Goal: Task Accomplishment & Management: Use online tool/utility

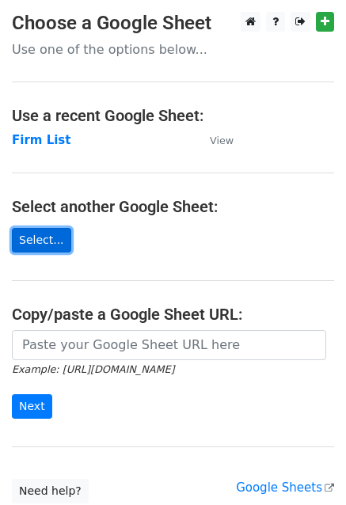
click at [44, 241] on link "Select..." at bounding box center [41, 240] width 59 height 25
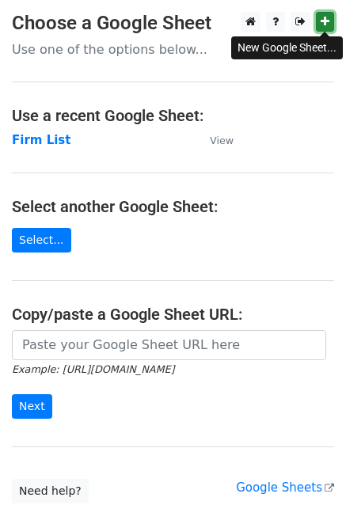
click at [323, 18] on icon at bounding box center [324, 21] width 9 height 11
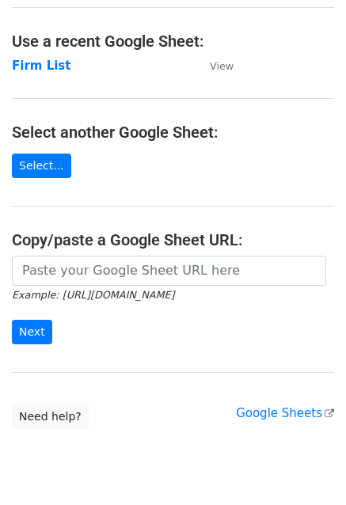
scroll to position [123, 0]
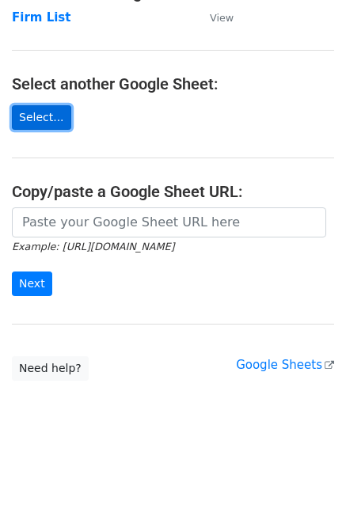
click at [44, 116] on link "Select..." at bounding box center [41, 117] width 59 height 25
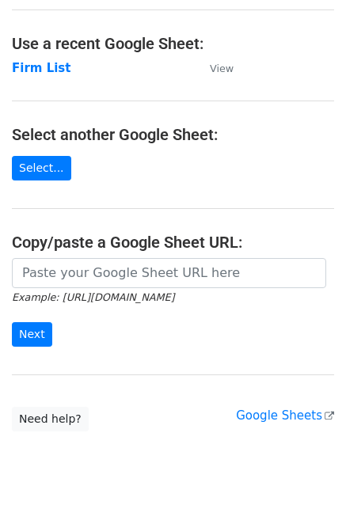
scroll to position [0, 0]
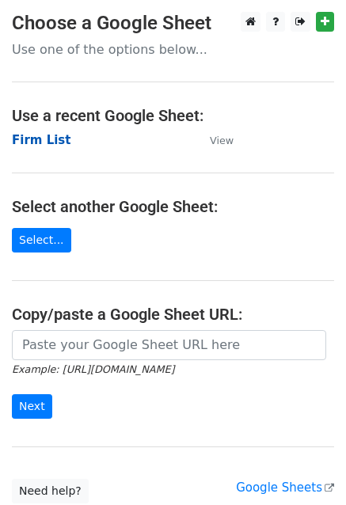
click at [44, 142] on strong "Firm List" at bounding box center [41, 140] width 59 height 14
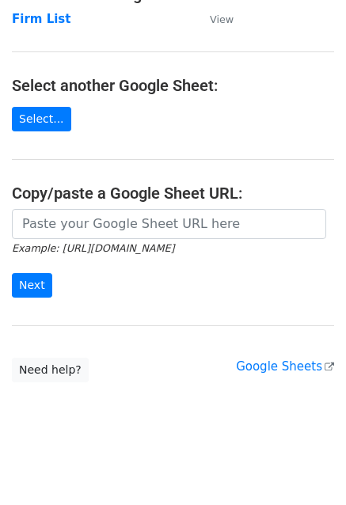
scroll to position [123, 0]
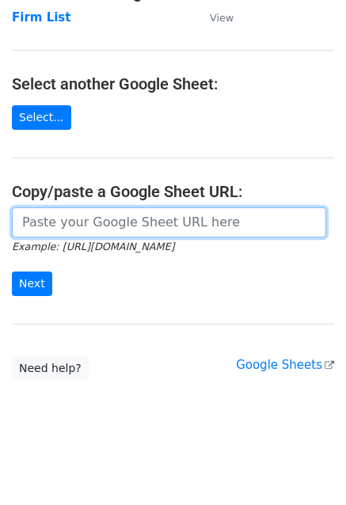
paste input "https://docs.google.com/spreadsheets/d/1-NWlkHPBg6cnq3PH5l_AhSGFwpBSpXn3/edit?g…"
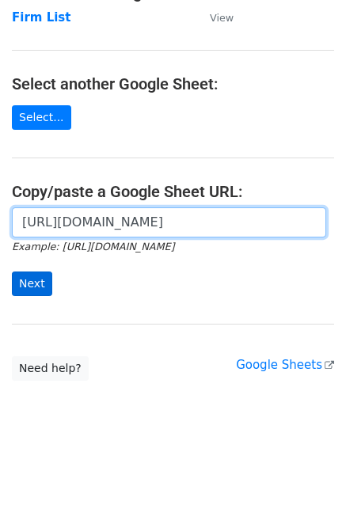
type input "https://docs.google.com/spreadsheets/d/1-NWlkHPBg6cnq3PH5l_AhSGFwpBSpXn3/edit?g…"
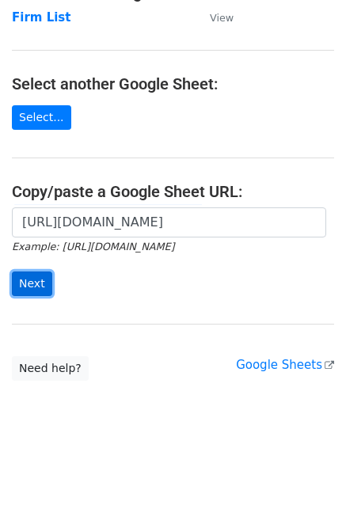
click at [32, 277] on input "Next" at bounding box center [32, 283] width 40 height 25
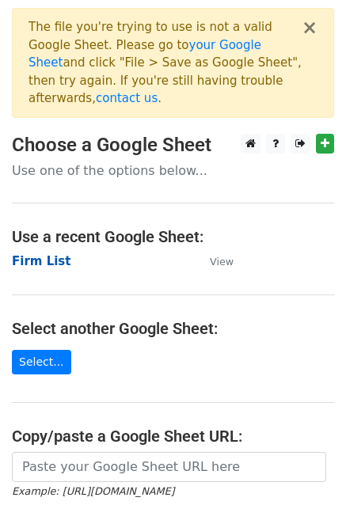
click at [27, 254] on strong "Firm List" at bounding box center [41, 261] width 59 height 14
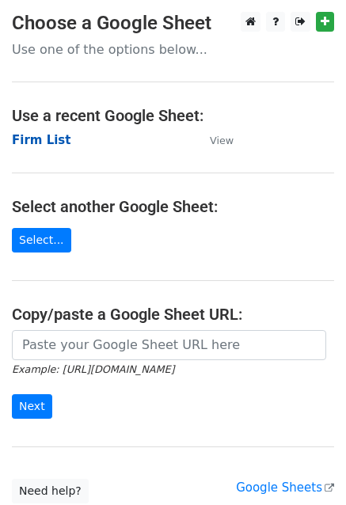
click at [44, 142] on strong "Firm List" at bounding box center [41, 140] width 59 height 14
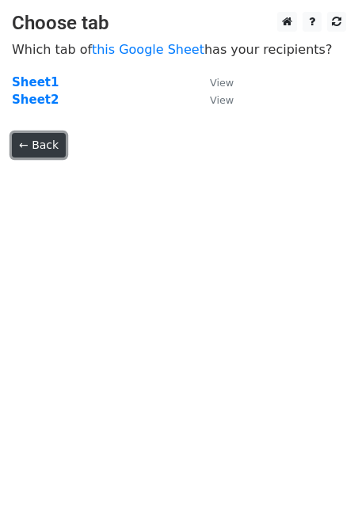
click at [28, 148] on link "← Back" at bounding box center [39, 145] width 54 height 25
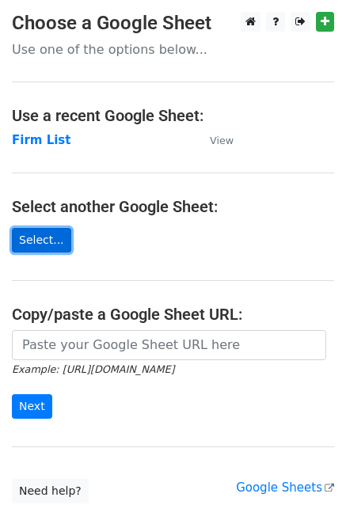
click at [35, 241] on link "Select..." at bounding box center [41, 240] width 59 height 25
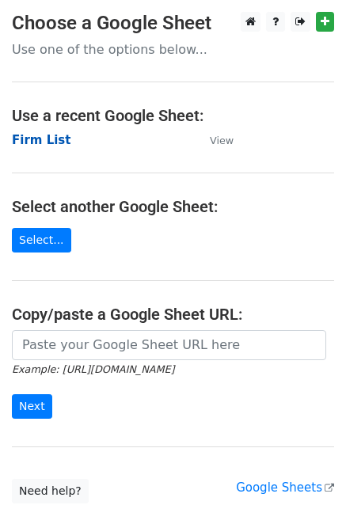
click at [36, 143] on strong "Firm List" at bounding box center [41, 140] width 59 height 14
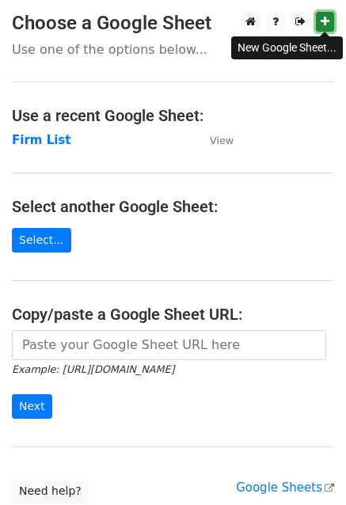
click at [324, 23] on icon at bounding box center [324, 21] width 9 height 11
click at [38, 253] on main "Choose a Google Sheet Use one of the options below... Use a recent Google Sheet…" at bounding box center [173, 257] width 346 height 491
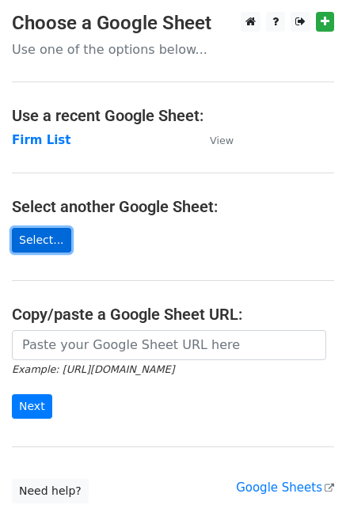
click at [40, 240] on link "Select..." at bounding box center [41, 240] width 59 height 25
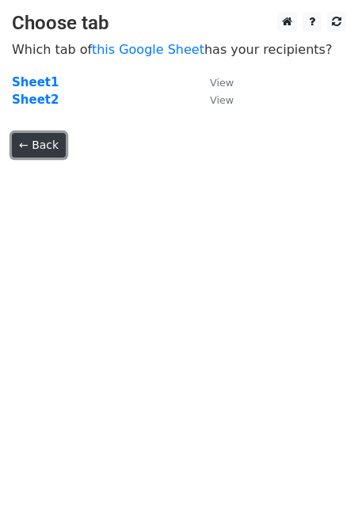
click at [39, 144] on link "← Back" at bounding box center [39, 145] width 54 height 25
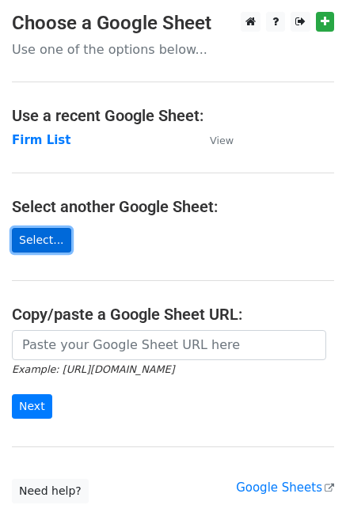
click at [43, 241] on link "Select..." at bounding box center [41, 240] width 59 height 25
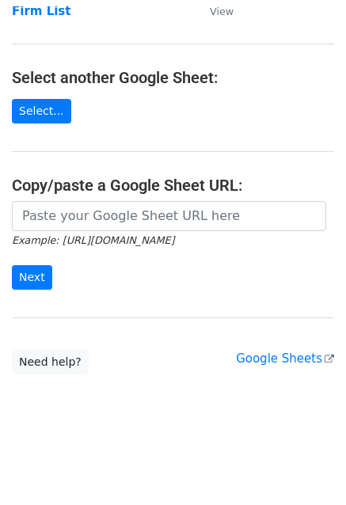
scroll to position [123, 0]
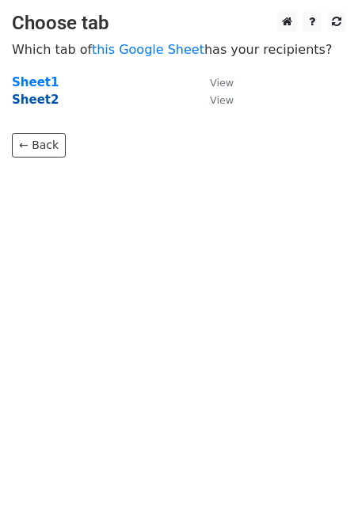
click at [39, 99] on strong "Sheet2" at bounding box center [35, 100] width 47 height 14
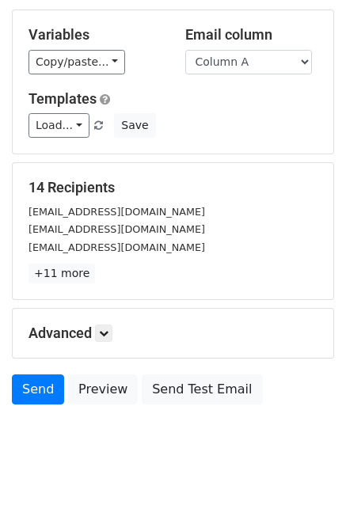
scroll to position [171, 0]
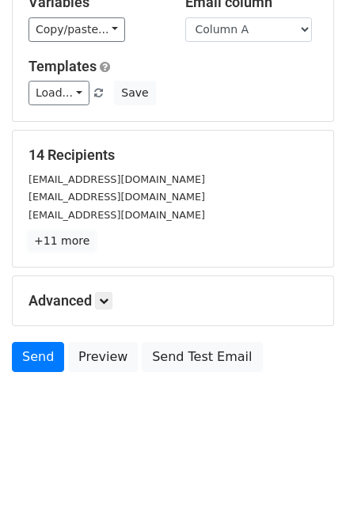
click at [60, 239] on link "+11 more" at bounding box center [61, 241] width 66 height 20
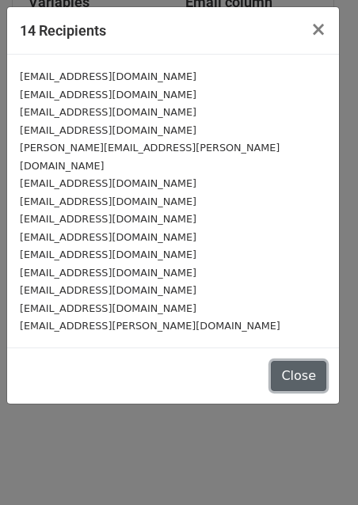
click at [298, 365] on button "Close" at bounding box center [298, 376] width 55 height 30
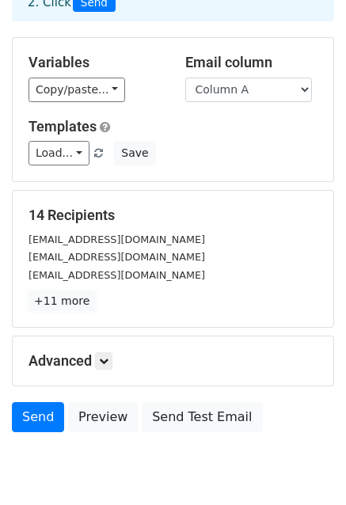
scroll to position [158, 0]
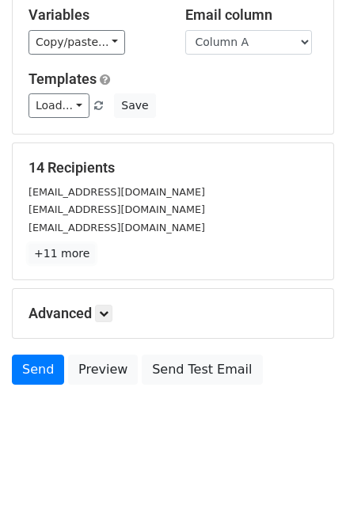
click at [70, 252] on link "+11 more" at bounding box center [61, 254] width 66 height 20
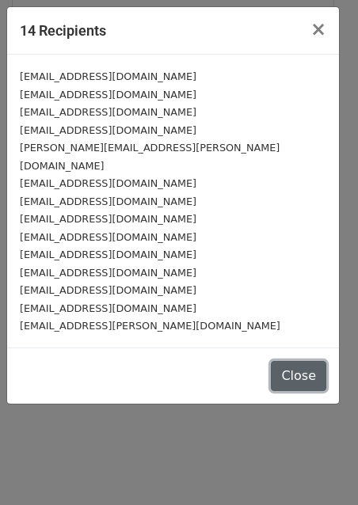
click at [302, 361] on button "Close" at bounding box center [298, 376] width 55 height 30
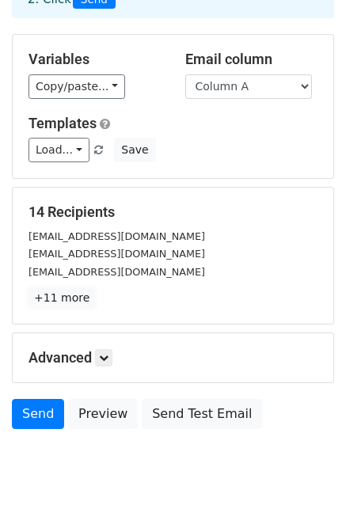
scroll to position [79, 0]
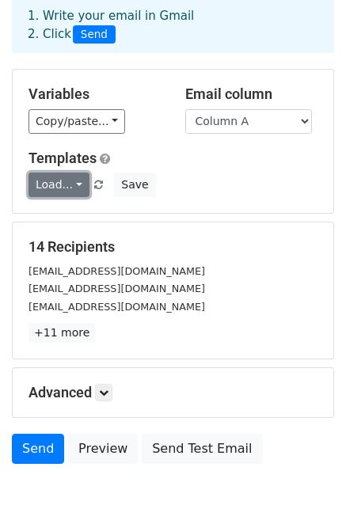
click at [70, 180] on link "Load..." at bounding box center [58, 184] width 61 height 25
click at [243, 244] on h5 "14 Recipients" at bounding box center [172, 246] width 289 height 17
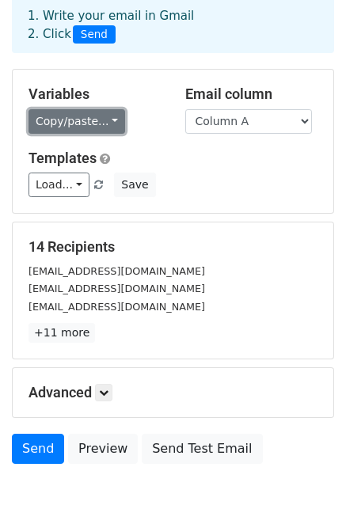
click at [63, 120] on link "Copy/paste..." at bounding box center [76, 121] width 97 height 25
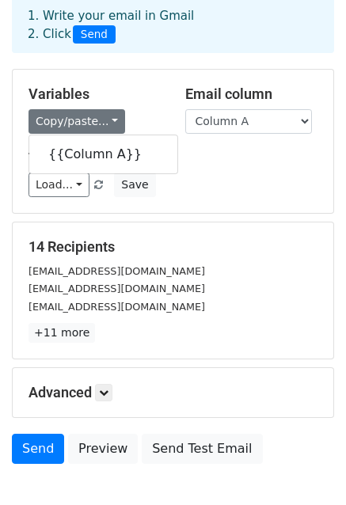
click at [227, 263] on div "info@theverostudio.com" at bounding box center [173, 271] width 313 height 18
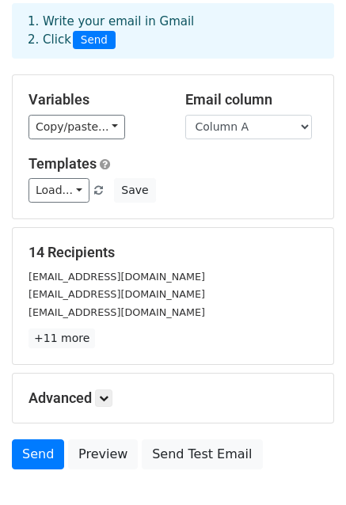
scroll to position [0, 0]
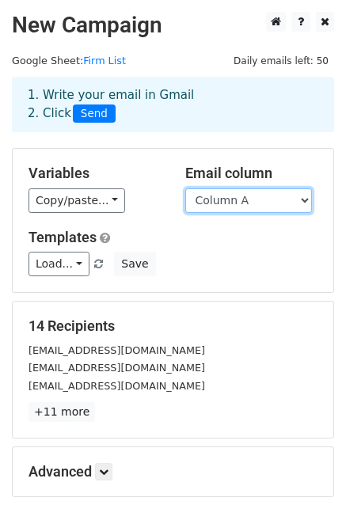
click at [250, 198] on select "Column A" at bounding box center [248, 200] width 127 height 25
click at [209, 271] on div "Load... No templates saved Save" at bounding box center [173, 264] width 313 height 25
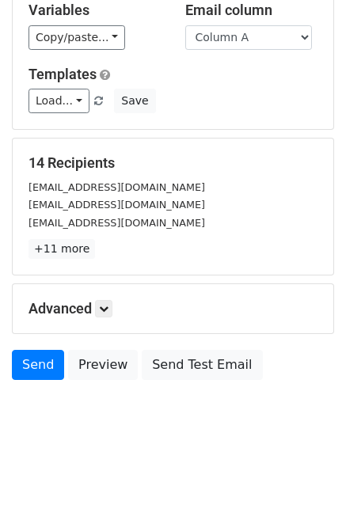
scroll to position [171, 0]
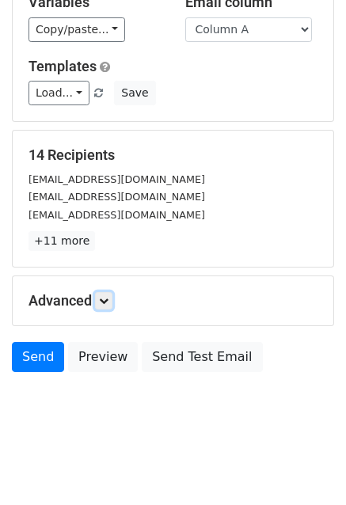
click at [104, 306] on link at bounding box center [103, 300] width 17 height 17
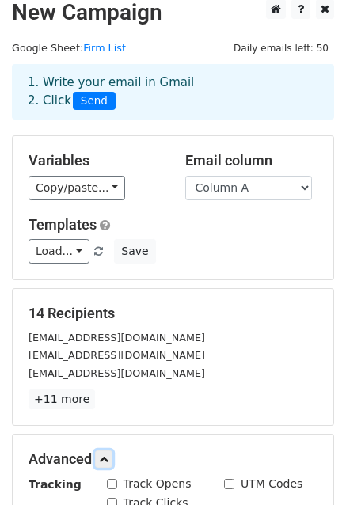
scroll to position [0, 0]
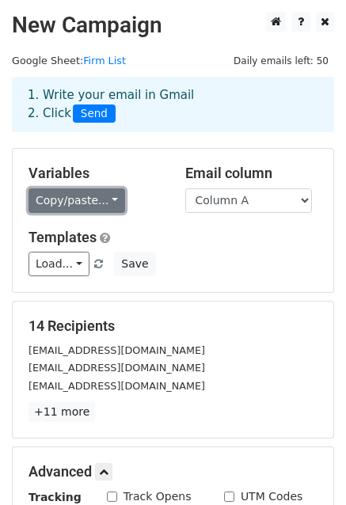
click at [83, 198] on link "Copy/paste..." at bounding box center [76, 200] width 97 height 25
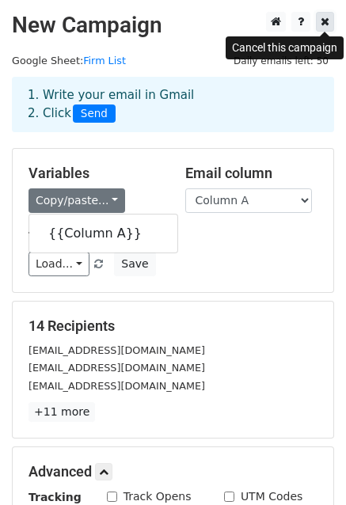
click at [324, 17] on icon at bounding box center [324, 21] width 9 height 11
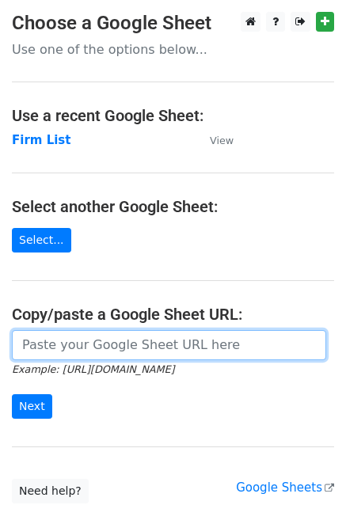
paste input "https://docs.google.com/spreadsheets/d/1-NWlkHPBg6cnq3PH5l_AhSGFwpBSpXn3/edit?g…"
type input "https://docs.google.com/spreadsheets/d/1-NWlkHPBg6cnq3PH5l_AhSGFwpBSpXn3/edit?g…"
click at [12, 394] on input "Next" at bounding box center [32, 406] width 40 height 25
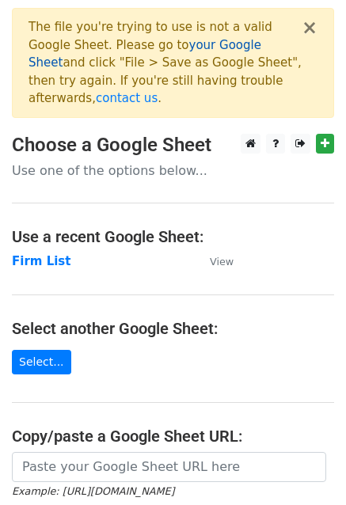
click at [165, 46] on link "your Google Sheet" at bounding box center [144, 54] width 233 height 32
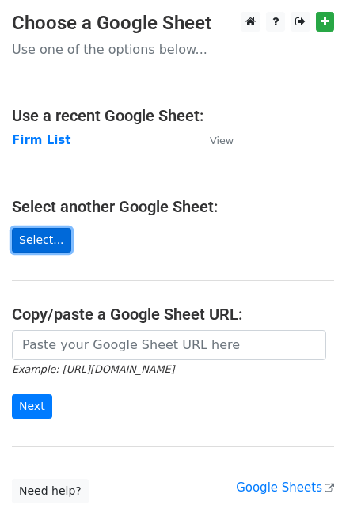
click at [55, 237] on link "Select..." at bounding box center [41, 240] width 59 height 25
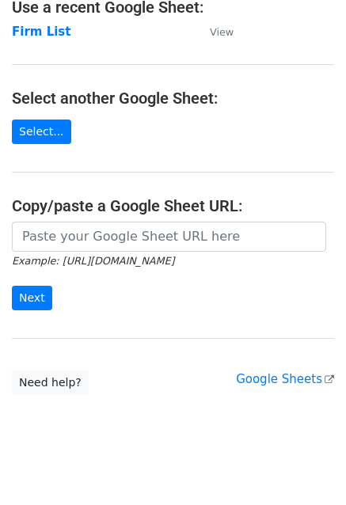
scroll to position [123, 0]
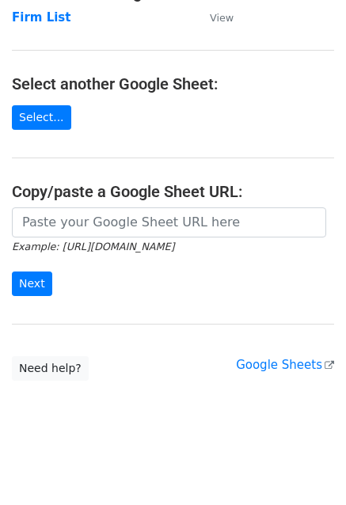
click at [53, 104] on main "Choose a Google Sheet Use one of the options below... Use a recent Google Sheet…" at bounding box center [173, 134] width 346 height 491
click at [44, 113] on link "Select..." at bounding box center [41, 117] width 59 height 25
click at [271, 358] on link "Google Sheets" at bounding box center [285, 365] width 98 height 14
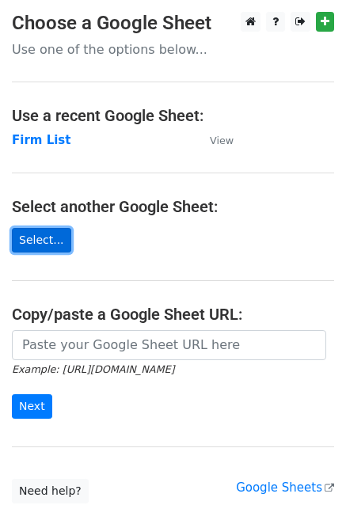
click at [44, 233] on link "Select..." at bounding box center [41, 240] width 59 height 25
click at [42, 233] on link "Select..." at bounding box center [41, 240] width 59 height 25
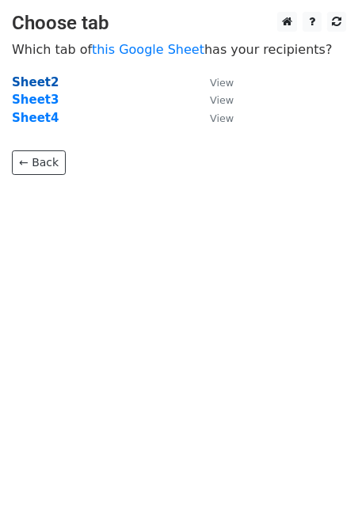
click at [41, 83] on strong "Sheet2" at bounding box center [35, 82] width 47 height 14
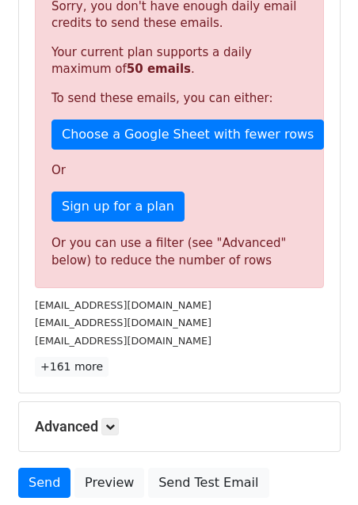
scroll to position [345, 0]
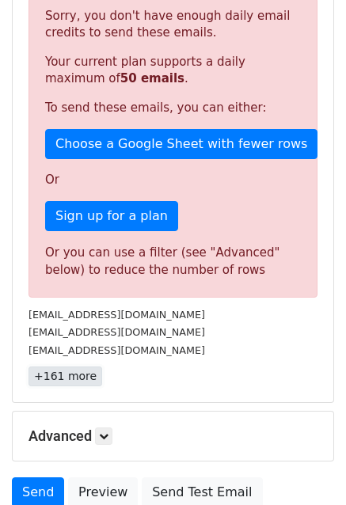
click at [52, 374] on link "+161 more" at bounding box center [65, 376] width 74 height 20
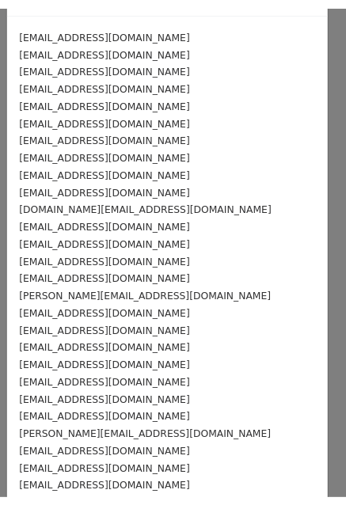
scroll to position [0, 0]
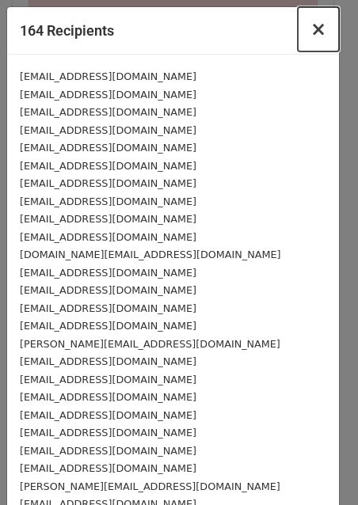
click at [311, 31] on span "×" at bounding box center [318, 29] width 16 height 22
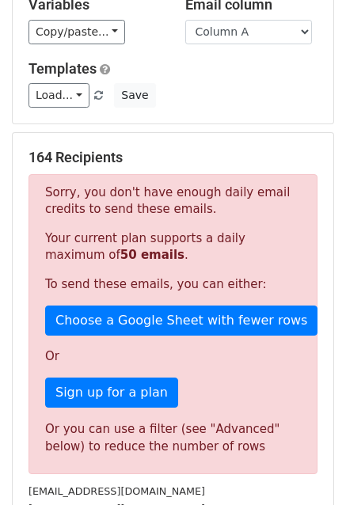
scroll to position [266, 0]
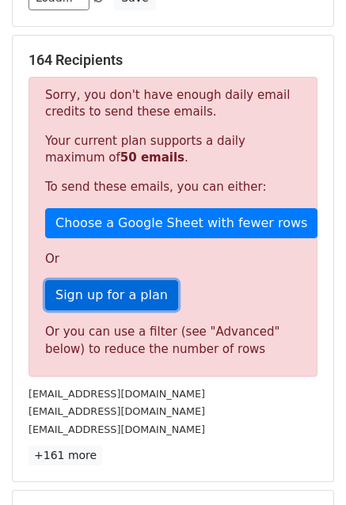
click at [116, 294] on link "Sign up for a plan" at bounding box center [111, 295] width 133 height 30
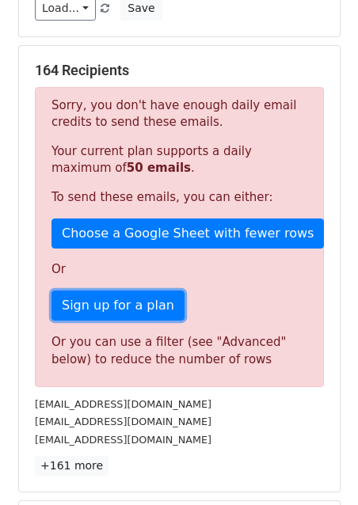
scroll to position [479, 0]
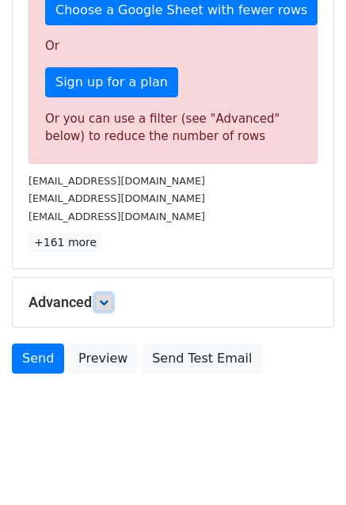
click at [102, 297] on icon at bounding box center [103, 301] width 9 height 9
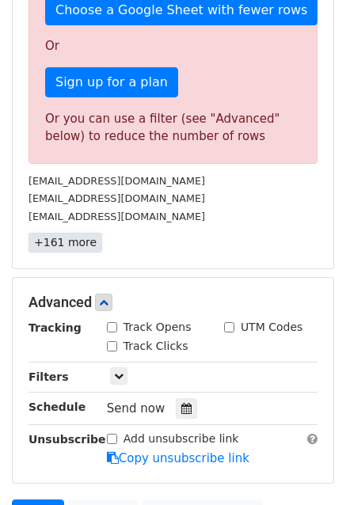
click at [68, 242] on link "+161 more" at bounding box center [65, 243] width 74 height 20
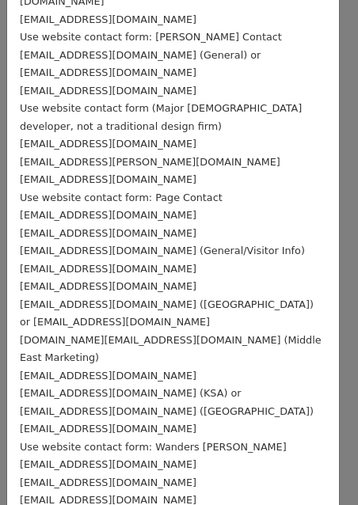
scroll to position [2628, 0]
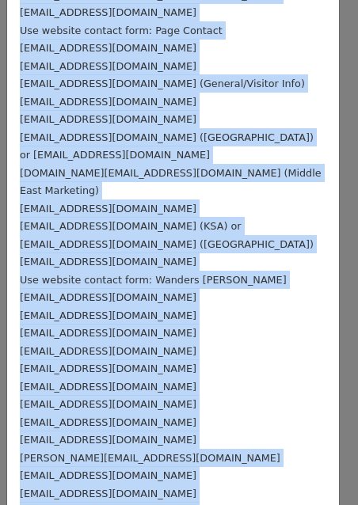
drag, startPoint x: 20, startPoint y: 78, endPoint x: 297, endPoint y: 534, distance: 533.7
click at [297, 504] on html "New Campaign Daily emails left: 50 Google Sheet: updated Firm Listz 1. Write yo…" at bounding box center [179, 92] width 358 height 1143
copy body "info@ambientStudio.com info@artizan.ae info@Anarchitect.com info@archiplexus.co…"
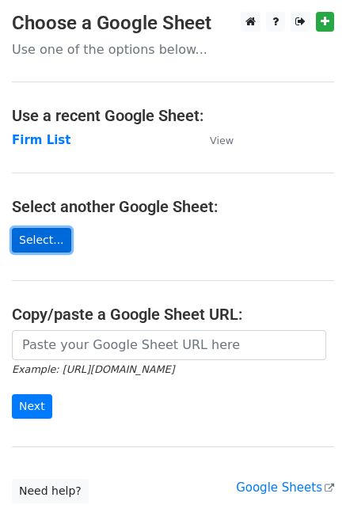
click at [32, 248] on link "Select..." at bounding box center [41, 240] width 59 height 25
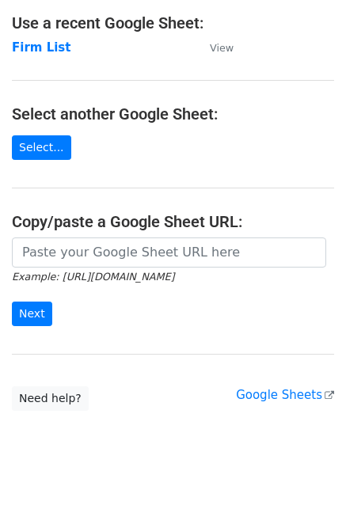
scroll to position [123, 0]
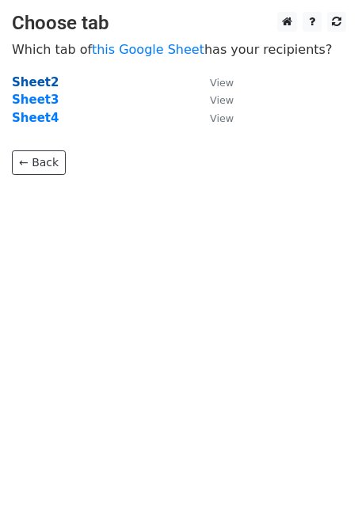
click at [32, 80] on strong "Sheet2" at bounding box center [35, 82] width 47 height 14
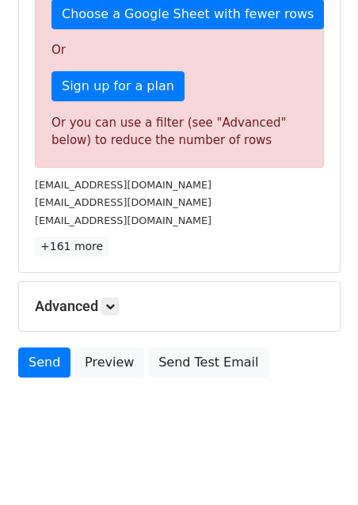
scroll to position [479, 0]
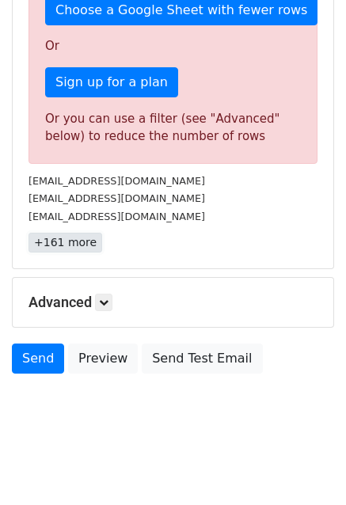
click at [71, 238] on link "+161 more" at bounding box center [65, 243] width 74 height 20
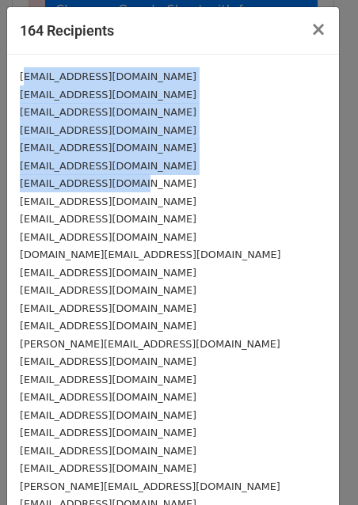
drag, startPoint x: 21, startPoint y: 78, endPoint x: 95, endPoint y: 139, distance: 96.1
click at [50, 91] on small "info@artizan.ae" at bounding box center [108, 95] width 176 height 12
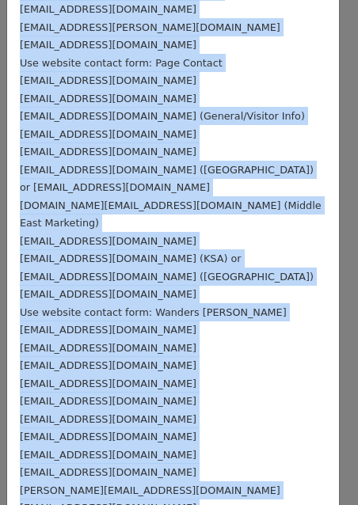
scroll to position [2628, 0]
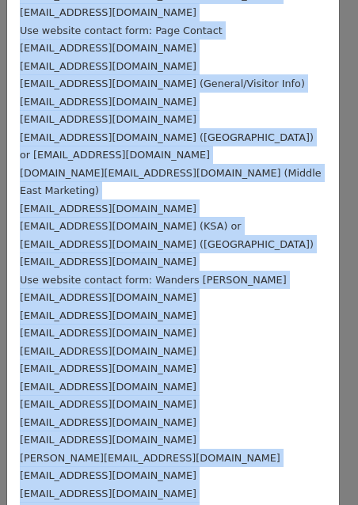
drag, startPoint x: 20, startPoint y: 78, endPoint x: 241, endPoint y: 493, distance: 470.8
copy form "info@ambientStudio.com info@artizan.ae info@Anarchitect.com info@archiplexus.co…"
